Goal: Task Accomplishment & Management: Complete application form

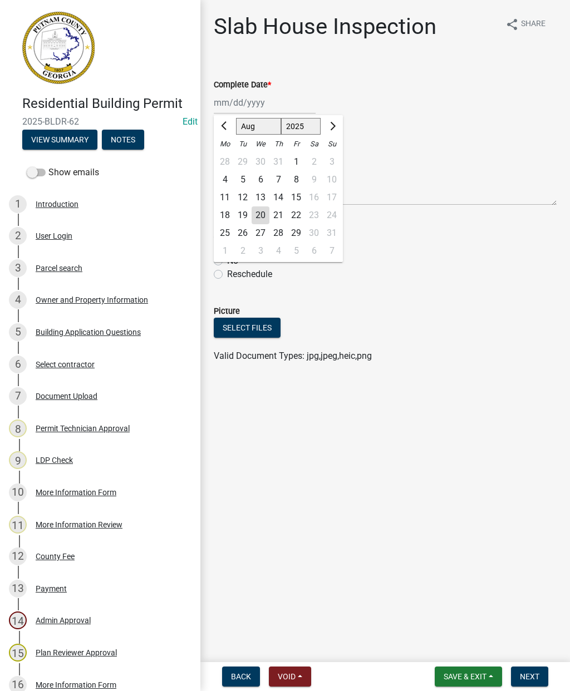
select select "8"
select select "2025"
click at [261, 214] on div "20" at bounding box center [260, 215] width 18 height 18
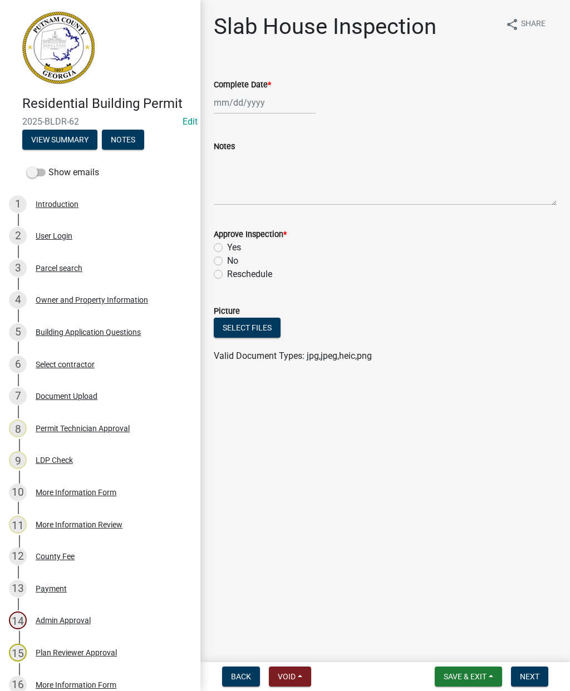
type input "[DATE]"
click at [227, 246] on label "Yes" at bounding box center [234, 247] width 14 height 13
click at [227, 246] on input "Yes" at bounding box center [230, 244] width 7 height 7
radio input "true"
click at [531, 670] on button "Next" at bounding box center [529, 676] width 37 height 20
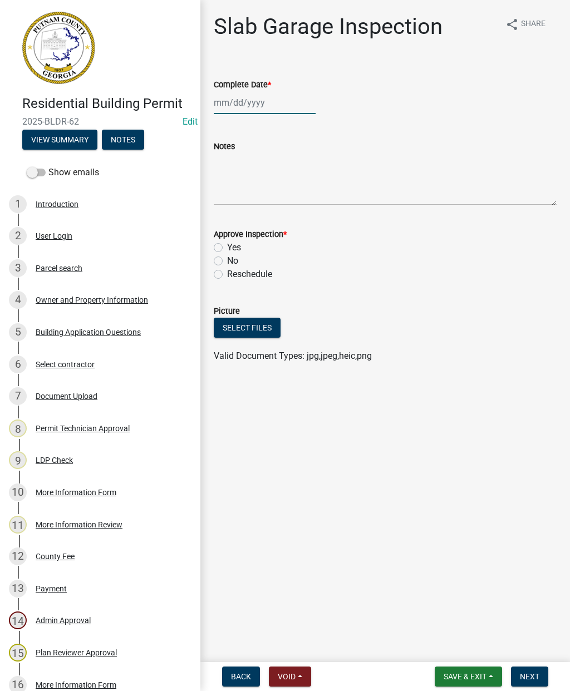
click at [240, 93] on div at bounding box center [265, 102] width 102 height 23
select select "8"
select select "2025"
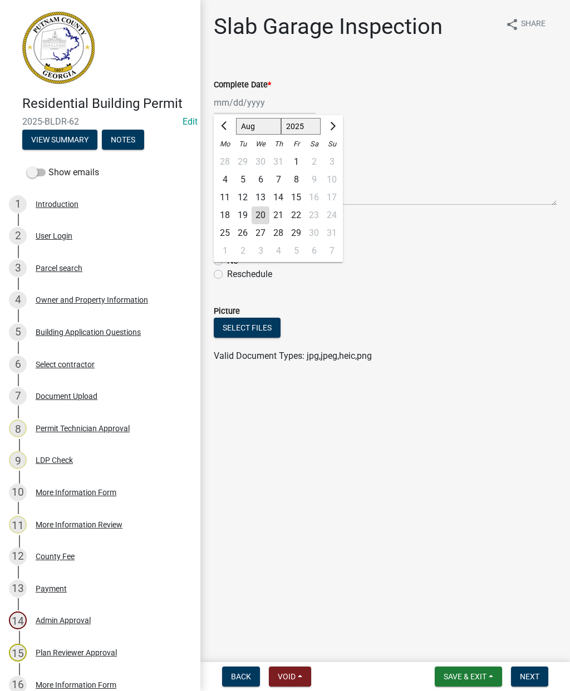
click at [264, 214] on div "20" at bounding box center [260, 215] width 18 height 18
type input "[DATE]"
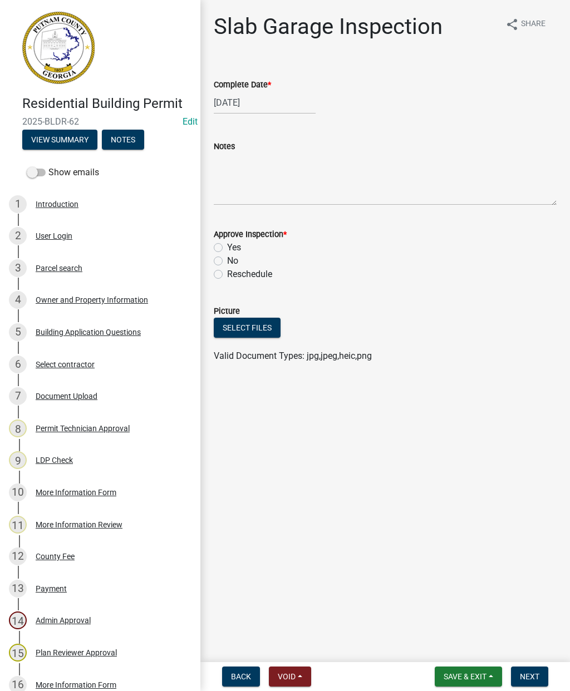
click at [227, 245] on label "Yes" at bounding box center [234, 247] width 14 height 13
click at [227, 245] on input "Yes" at bounding box center [230, 244] width 7 height 7
radio input "true"
click at [537, 675] on span "Next" at bounding box center [529, 676] width 19 height 9
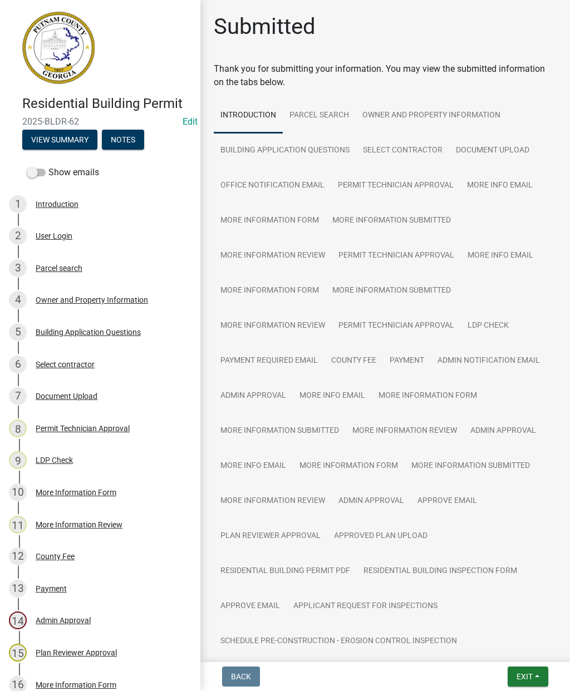
click at [527, 679] on span "Exit" at bounding box center [524, 676] width 16 height 9
click at [494, 646] on button "Save & Exit" at bounding box center [503, 647] width 89 height 27
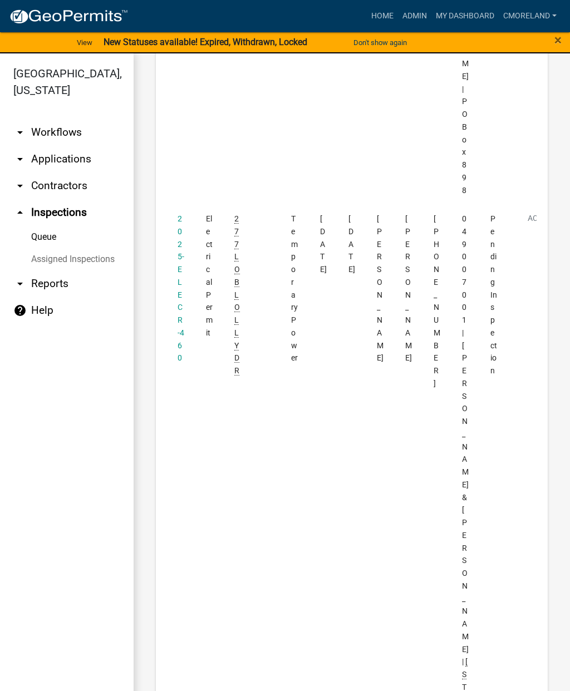
scroll to position [1843, 0]
click at [181, 259] on link "2025-ELECR-460" at bounding box center [180, 285] width 7 height 148
